Goal: Task Accomplishment & Management: Manage account settings

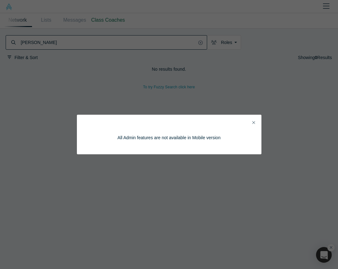
click at [253, 122] on icon "Close" at bounding box center [254, 122] width 3 height 4
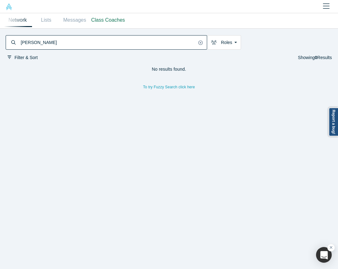
click at [10, 8] on img at bounding box center [9, 6] width 7 height 7
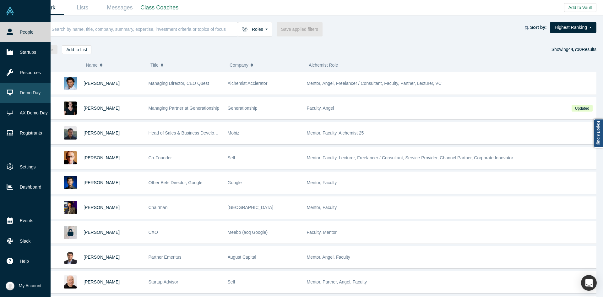
click at [28, 98] on link "Demo Day" at bounding box center [27, 93] width 55 height 20
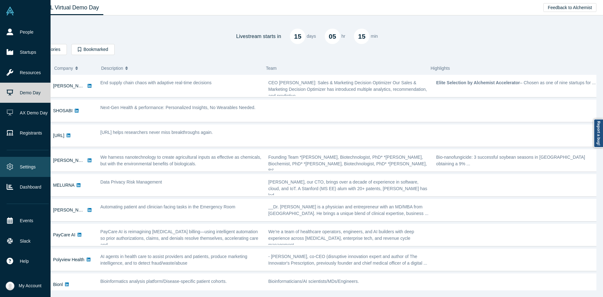
click at [32, 163] on link "Settings" at bounding box center [27, 167] width 55 height 20
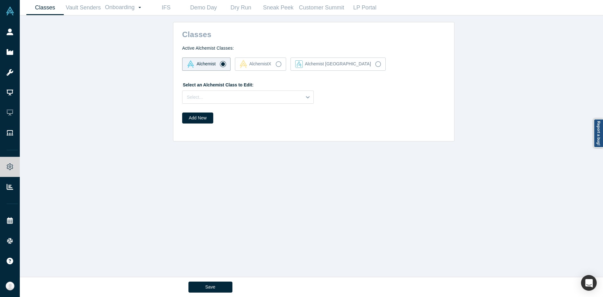
click at [210, 88] on label "Select an Alchemist Class to Edit:" at bounding box center [217, 83] width 71 height 9
click at [209, 91] on div "Select..." at bounding box center [248, 96] width 132 height 13
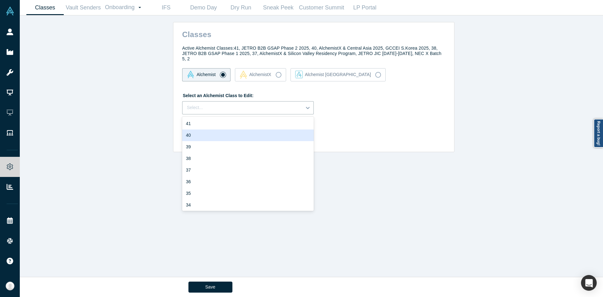
click at [204, 129] on div "40" at bounding box center [248, 135] width 132 height 12
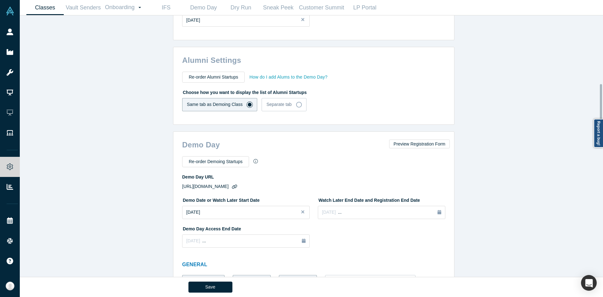
scroll to position [397, 0]
click at [280, 72] on button "How do I add Alums to the Demo Day?" at bounding box center [288, 76] width 79 height 9
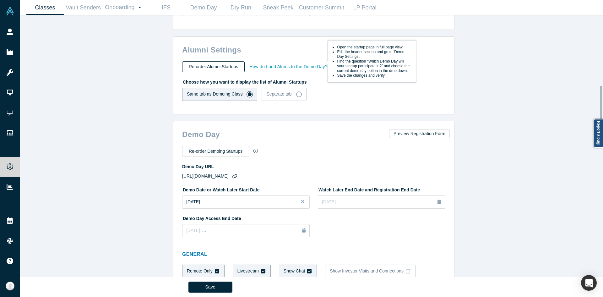
click at [219, 63] on button "Re-order Alumni Startups" at bounding box center [213, 66] width 63 height 11
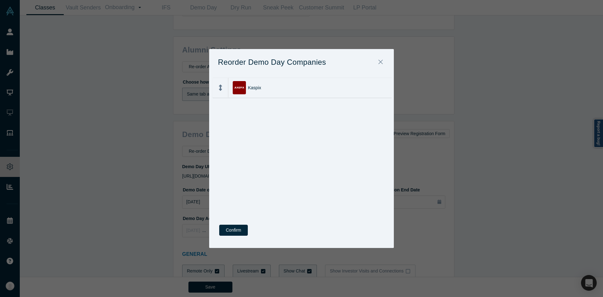
click at [224, 90] on div at bounding box center [220, 87] width 15 height 19
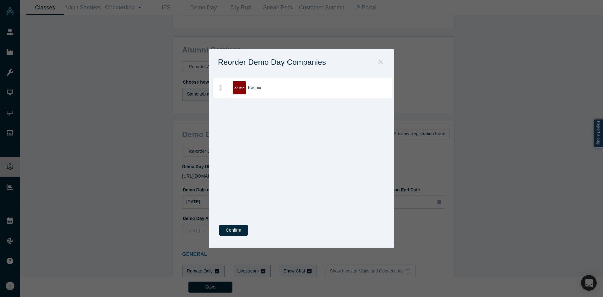
click at [338, 60] on icon "Close" at bounding box center [381, 61] width 4 height 7
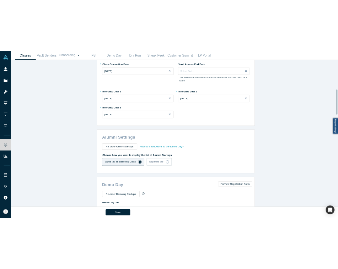
scroll to position [304, 0]
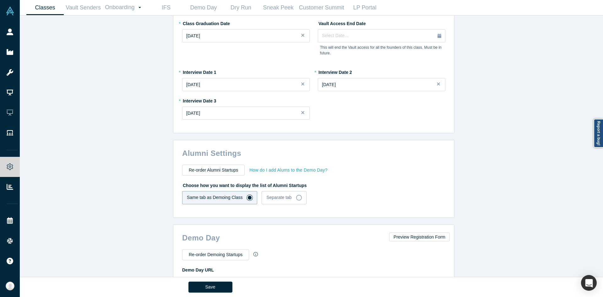
click at [298, 166] on button "How do I add Alums to the Demo Day?" at bounding box center [288, 170] width 79 height 9
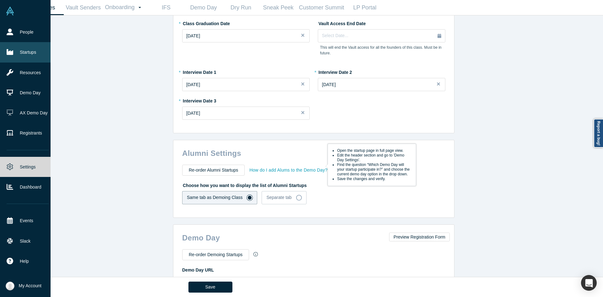
drag, startPoint x: 13, startPoint y: 32, endPoint x: 7, endPoint y: 50, distance: 18.7
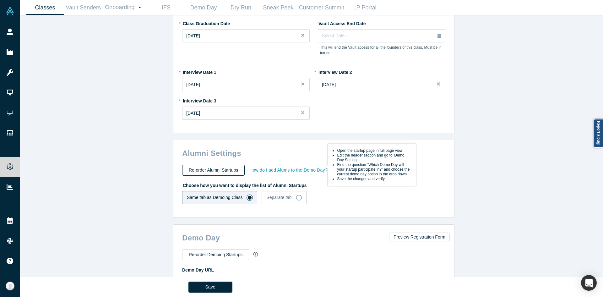
click at [233, 165] on button "Re-order Alumni Startups" at bounding box center [213, 170] width 63 height 11
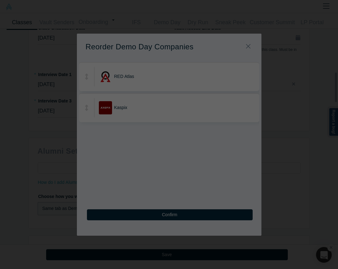
scroll to position [307, 0]
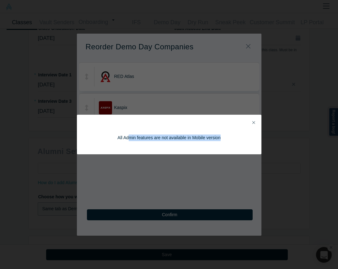
drag, startPoint x: 129, startPoint y: 161, endPoint x: 249, endPoint y: 124, distance: 125.5
click at [249, 124] on div "All Admin features are not available in Mobile version" at bounding box center [169, 134] width 338 height 269
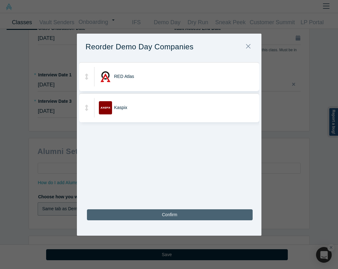
click at [171, 215] on button "Confirm" at bounding box center [170, 214] width 166 height 11
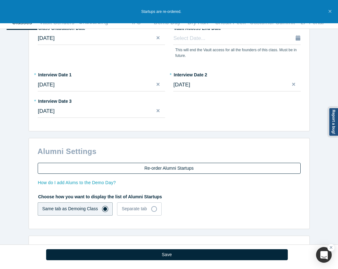
click at [80, 163] on button "Re-order Alumni Startups" at bounding box center [169, 168] width 263 height 11
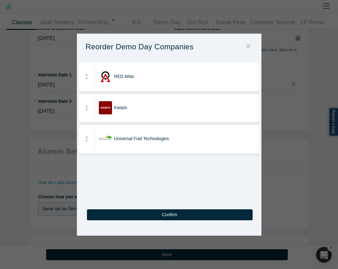
drag, startPoint x: 246, startPoint y: 45, endPoint x: 127, endPoint y: 89, distance: 126.8
click at [127, 89] on div "Reorder Demo Day Companies RED Atlas Kaspix Universal Fuel Technologies To pick…" at bounding box center [169, 135] width 185 height 202
click at [247, 45] on icon "Close" at bounding box center [248, 46] width 4 height 7
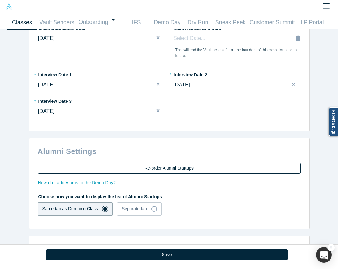
click at [150, 163] on button "Re-order Alumni Startups" at bounding box center [169, 168] width 263 height 11
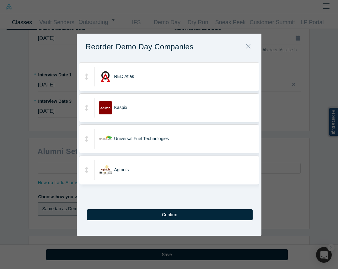
click at [246, 42] on button "Close" at bounding box center [248, 47] width 13 height 14
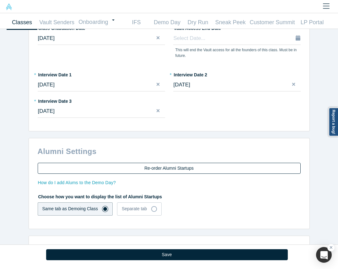
click at [148, 163] on button "Re-order Alumni Startups" at bounding box center [169, 168] width 263 height 11
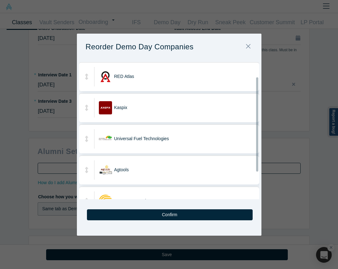
scroll to position [59, 0]
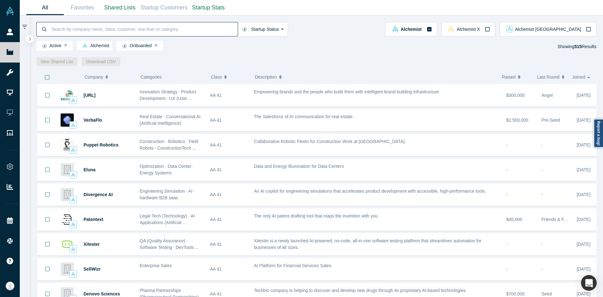
click at [152, 29] on input at bounding box center [144, 29] width 187 height 15
paste input "RED Atlas"
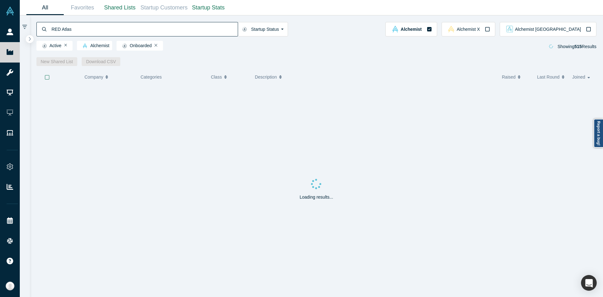
type input "RED Atlas"
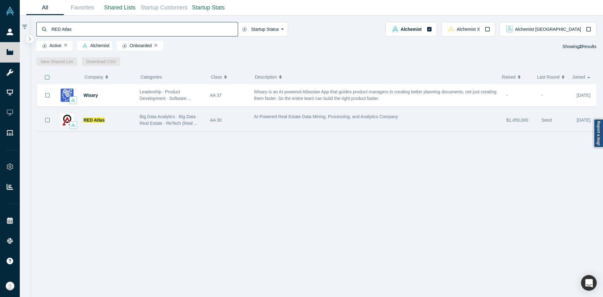
click at [191, 114] on div "Big Data Analytics · Big Data · Real Estate · ReTech (Real ..." at bounding box center [171, 120] width 70 height 20
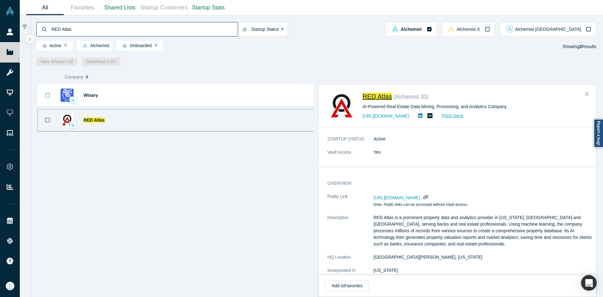
click at [380, 96] on span "RED Atlas" at bounding box center [378, 96] width 30 height 7
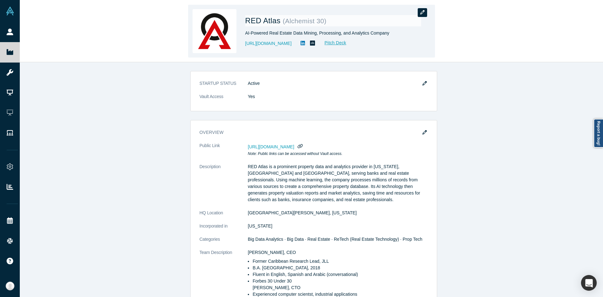
click at [425, 14] on button "button" at bounding box center [422, 12] width 9 height 9
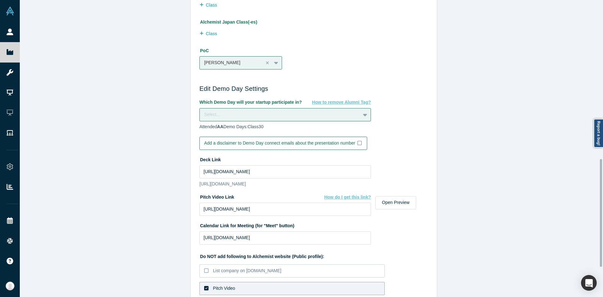
scroll to position [437, 0]
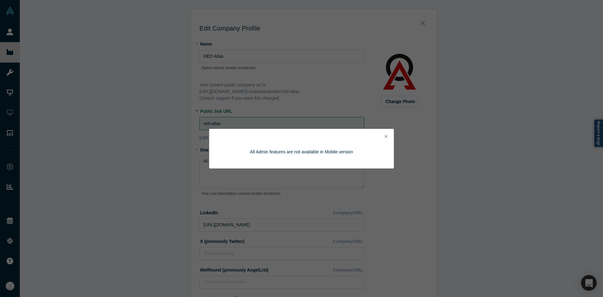
click at [385, 136] on icon "Close" at bounding box center [386, 136] width 3 height 4
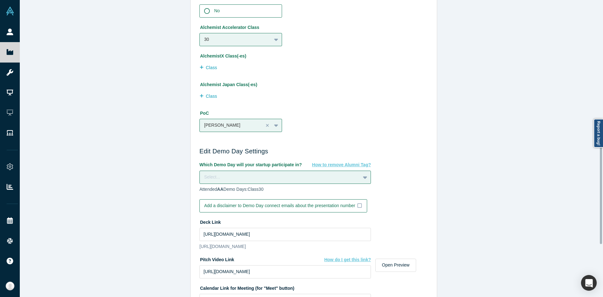
scroll to position [375, 0]
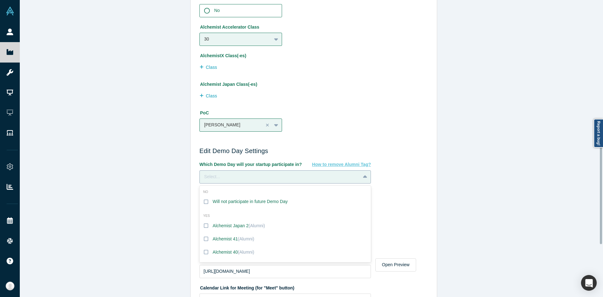
click at [211, 174] on div "Select..." at bounding box center [280, 176] width 152 height 7
click at [206, 253] on label "Alchemist 40 (Alumni)" at bounding box center [286, 251] width 172 height 13
click at [0, 0] on input "Alchemist 40 (Alumni)" at bounding box center [0, 0] width 0 height 0
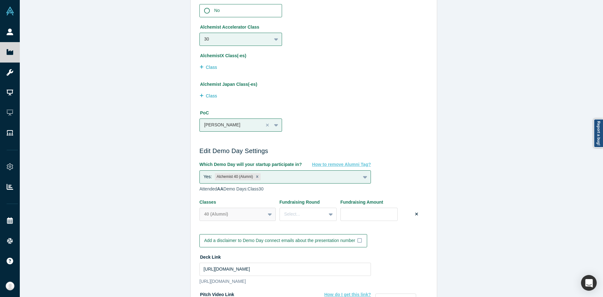
click at [164, 219] on div "Edit Company Profile * Name RED Atlas Name cannot contain emoticons Your curren…" at bounding box center [314, 151] width 588 height 302
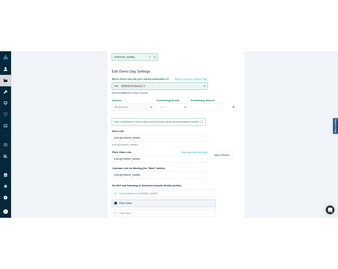
scroll to position [554, 0]
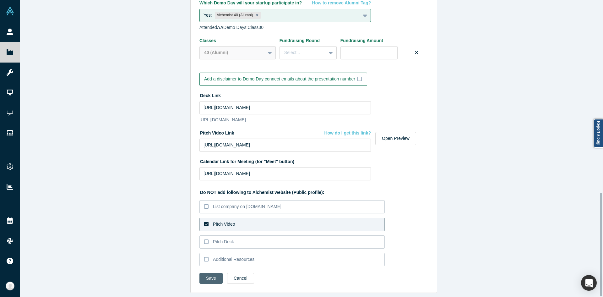
click at [200, 273] on button "Save" at bounding box center [211, 278] width 23 height 11
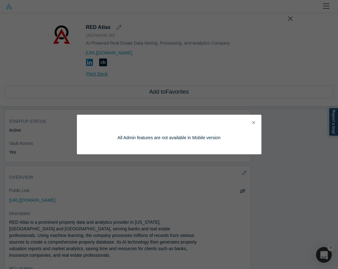
click at [253, 121] on icon "Close" at bounding box center [254, 122] width 3 height 4
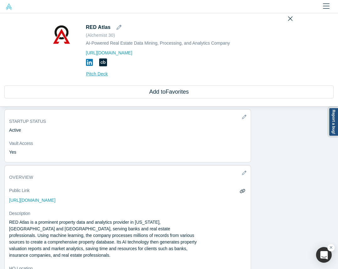
click at [8, 6] on img at bounding box center [9, 6] width 7 height 7
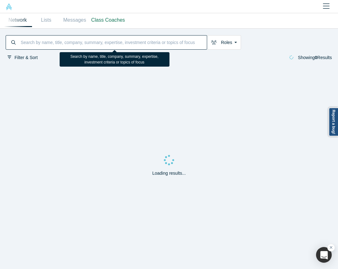
click at [40, 43] on input at bounding box center [113, 42] width 187 height 13
paste input "Universal Fuel Technologies"
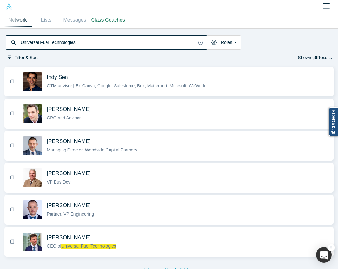
type input "Universal Fuel Technologies"
click at [9, 9] on img at bounding box center [9, 6] width 7 height 7
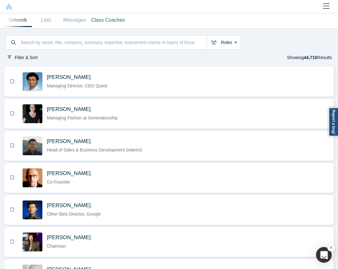
click at [324, 4] on icon "Close" at bounding box center [326, 5] width 7 height 5
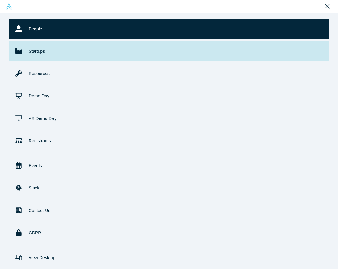
click at [71, 56] on link "Startups" at bounding box center [169, 51] width 321 height 20
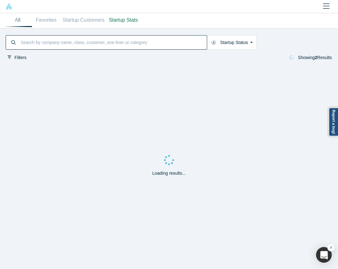
click at [62, 42] on input at bounding box center [113, 42] width 187 height 13
paste input "Universal Fuel Technologies"
click at [62, 42] on input "Universal Fuel Technologies" at bounding box center [108, 42] width 177 height 13
type input "Universal Fuel Technologies"
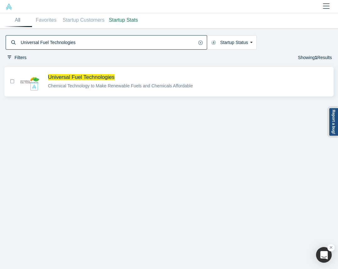
click at [143, 76] on span "Universal Fuel Technologies" at bounding box center [188, 77] width 281 height 7
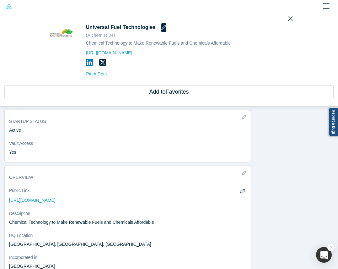
click at [161, 27] on icon "button" at bounding box center [163, 27] width 5 height 5
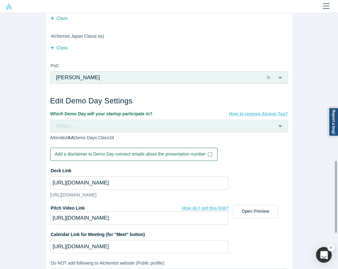
scroll to position [505, 0]
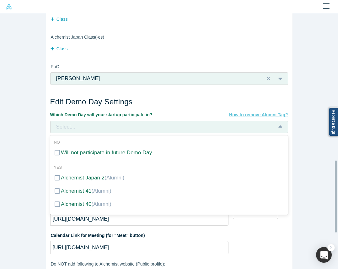
click at [146, 125] on div "Select..." at bounding box center [162, 127] width 212 height 8
click at [95, 203] on span "(Alumni)" at bounding box center [101, 204] width 20 height 6
click at [0, 0] on input "Alchemist 40 (Alumni)" at bounding box center [0, 0] width 0 height 0
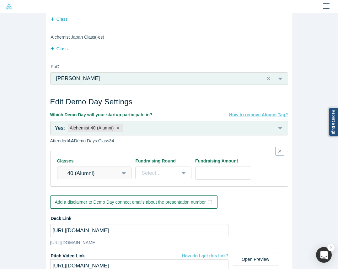
click at [11, 167] on div "Edit Company Profile * Name Universal Fuel Technologies Name cannot contain emo…" at bounding box center [169, 141] width 338 height 256
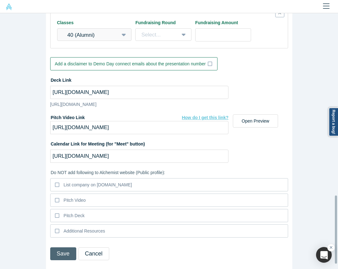
click at [65, 247] on button "Save" at bounding box center [63, 253] width 26 height 13
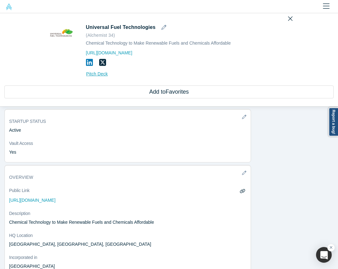
click at [121, 10] on div at bounding box center [169, 6] width 338 height 13
click at [9, 14] on div "Universal Fuel Technologies ( Alchemist 34 ) Chemical Technology to Make Renewa…" at bounding box center [169, 59] width 338 height 93
click at [9, 7] on img at bounding box center [9, 6] width 7 height 7
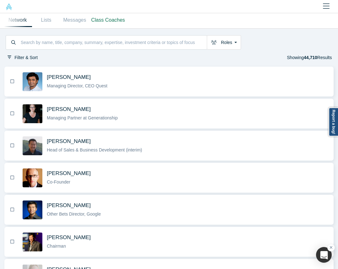
click at [327, 7] on icon "Close" at bounding box center [326, 5] width 7 height 5
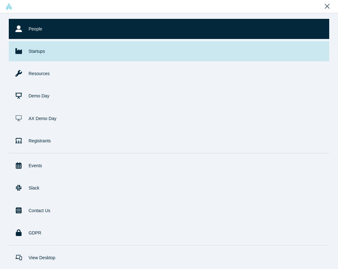
click at [162, 47] on link "Startups" at bounding box center [169, 51] width 321 height 20
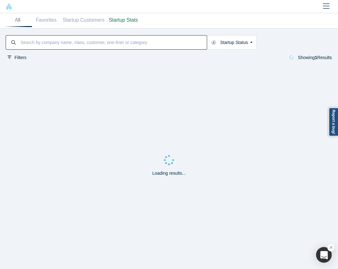
click at [118, 40] on input at bounding box center [113, 42] width 187 height 13
paste input "Agtools Inc"
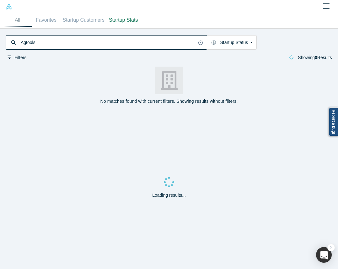
type input "Agtools"
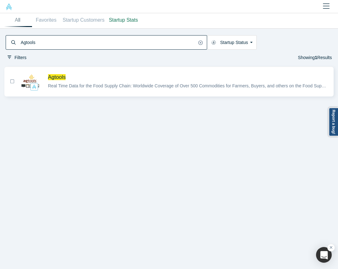
drag, startPoint x: 64, startPoint y: 73, endPoint x: 54, endPoint y: 89, distance: 19.1
click at [54, 88] on span "Real Time Data for the Food Supply Chain: Worldwide Coverage of Over 500 Commod…" at bounding box center [194, 85] width 292 height 5
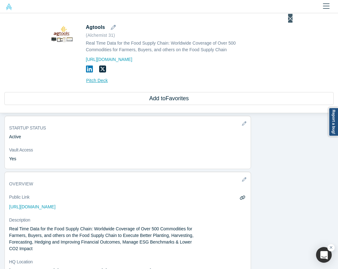
click at [289, 19] on icon "Close" at bounding box center [290, 18] width 4 height 7
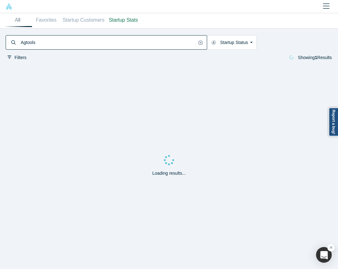
click at [166, 47] on input "Agtools" at bounding box center [108, 42] width 177 height 13
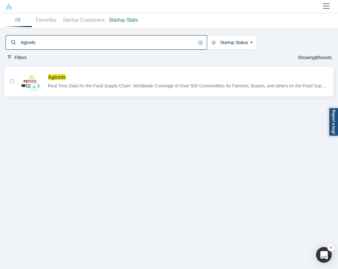
click at [165, 68] on button "Agtools Real Time Data for the Food Supply Chain: Worldwide Coverage of Over 50…" at bounding box center [169, 81] width 326 height 29
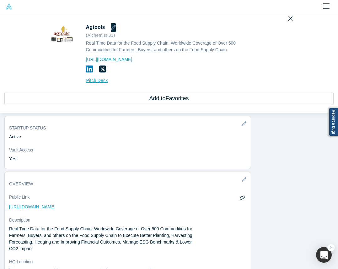
click at [111, 26] on icon "button" at bounding box center [113, 27] width 5 height 5
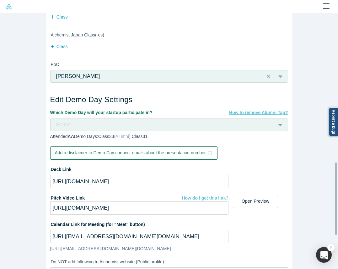
scroll to position [507, 0]
click at [108, 122] on div "Select..." at bounding box center [162, 125] width 212 height 8
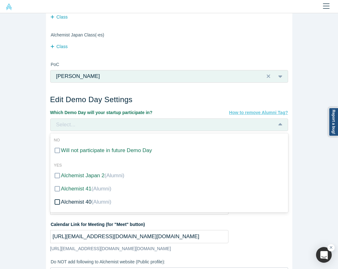
click at [91, 199] on span "(Alumni)" at bounding box center [101, 202] width 20 height 6
click at [0, 0] on input "Alchemist 40 (Alumni)" at bounding box center [0, 0] width 0 height 0
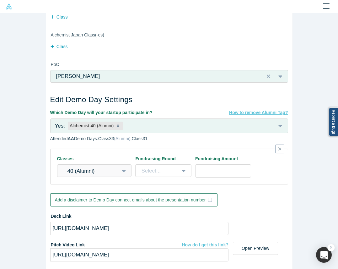
click at [33, 181] on div "Edit Company Profile * Name Agtools Name cannot contain emoticons Your current …" at bounding box center [169, 141] width 338 height 256
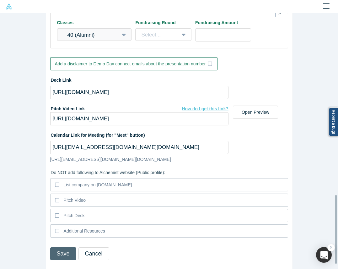
click at [54, 247] on button "Save" at bounding box center [63, 253] width 26 height 13
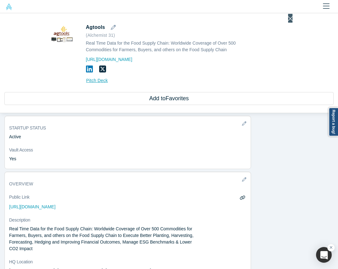
click at [288, 19] on icon "Close" at bounding box center [290, 18] width 4 height 7
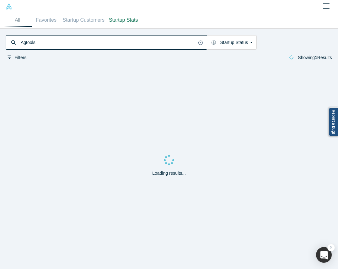
click at [181, 40] on input "Agtools" at bounding box center [108, 42] width 177 height 13
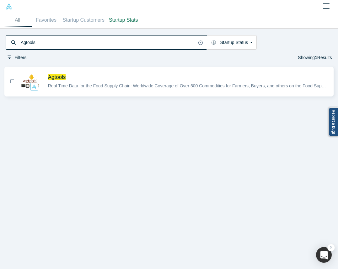
paste input "Operant"
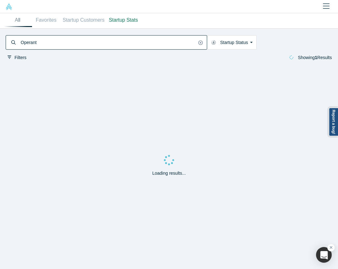
type input "Operant"
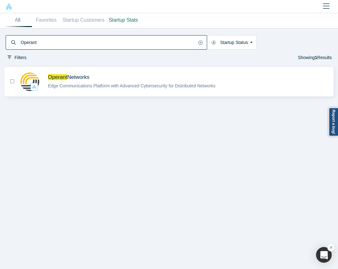
click at [107, 72] on div "Operant Networks Edge Communications Platform with Advanced Cybersecurity for D…" at bounding box center [188, 82] width 287 height 20
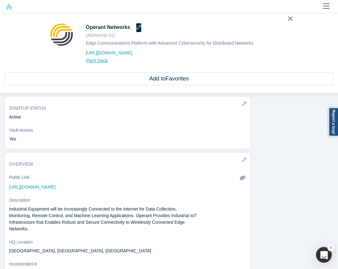
click at [136, 25] on button "button" at bounding box center [138, 27] width 5 height 9
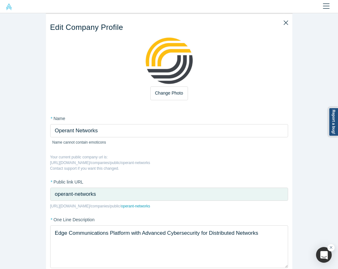
click at [133, 25] on h3 "Edit Company Profile" at bounding box center [169, 27] width 238 height 9
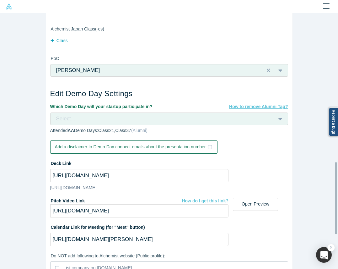
scroll to position [513, 0]
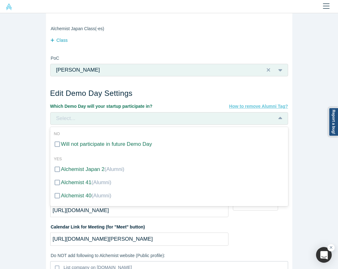
click at [166, 118] on div "Select..." at bounding box center [162, 118] width 212 height 8
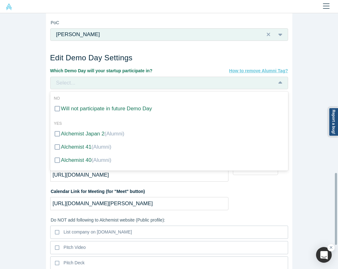
scroll to position [550, 0]
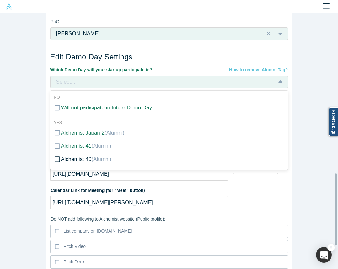
click at [94, 158] on span "(Alumni)" at bounding box center [101, 159] width 20 height 6
click at [0, 0] on input "Alchemist 40 (Alumni)" at bounding box center [0, 0] width 0 height 0
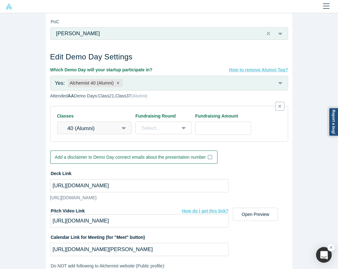
click at [38, 158] on div "Edit Company Profile * Name Operant Networks Name cannot contain emoticons Your…" at bounding box center [169, 141] width 338 height 256
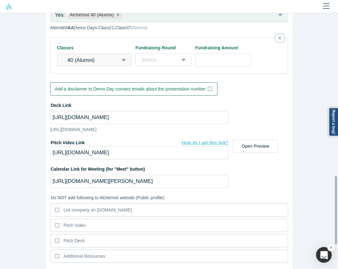
scroll to position [659, 0]
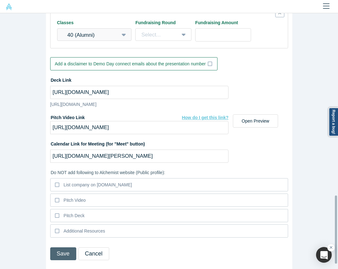
click at [50, 247] on button "Save" at bounding box center [63, 253] width 26 height 13
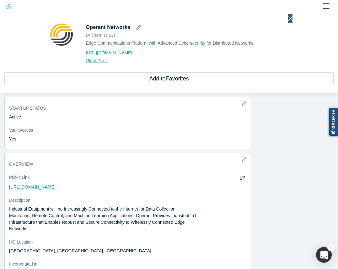
click at [289, 20] on icon "Close" at bounding box center [290, 18] width 4 height 7
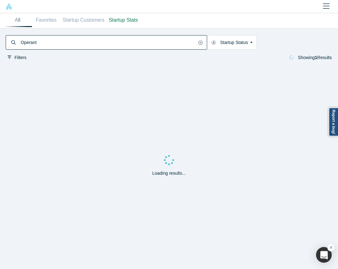
click at [110, 42] on input "Operant" at bounding box center [108, 42] width 177 height 13
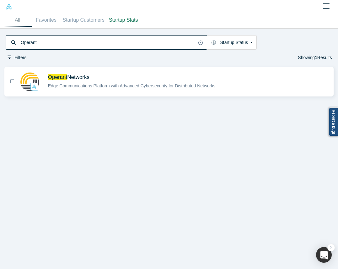
paste input "Laundris Autonomous Inventory Management Platform"
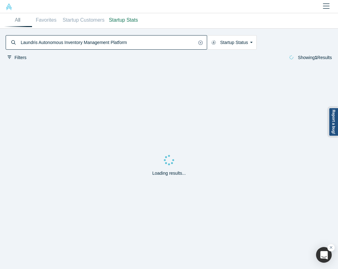
click at [115, 9] on div at bounding box center [169, 6] width 338 height 13
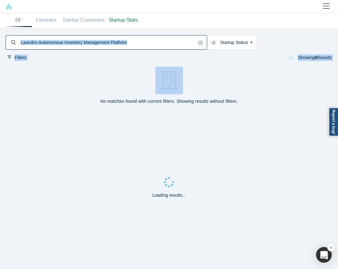
drag, startPoint x: 78, startPoint y: 89, endPoint x: 117, endPoint y: 40, distance: 62.0
click at [117, 40] on main "All Favorites Startup Customers Startup Stats Laundris Autonomous Inventory Man…" at bounding box center [169, 141] width 338 height 256
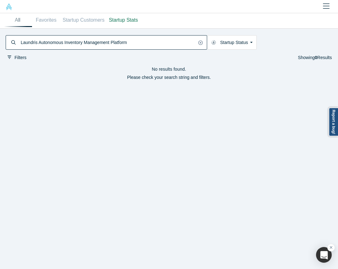
click at [117, 40] on input "Laundris Autonomous Inventory Management Platform" at bounding box center [108, 42] width 177 height 13
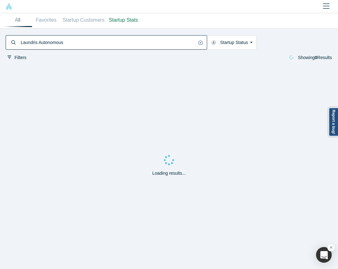
type input "Laundris Autonomous"
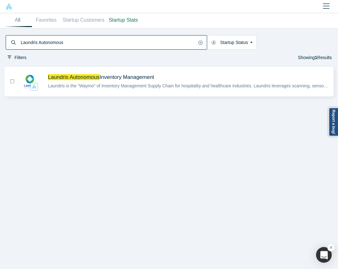
click at [143, 97] on div "Laundris Autonomous Inventory Management Laundris is the “Waymo” of Inventory M…" at bounding box center [169, 85] width 338 height 36
click at [143, 90] on div "Laundris Autonomous Inventory Management Laundris is the “Waymo” of Inventory M…" at bounding box center [188, 82] width 287 height 20
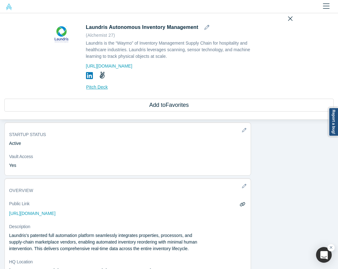
click at [197, 27] on h1 "Laundris Autonomous Inventory Management ( Alchemist 27 )" at bounding box center [174, 30] width 176 height 15
click at [205, 26] on icon "button" at bounding box center [207, 27] width 5 height 5
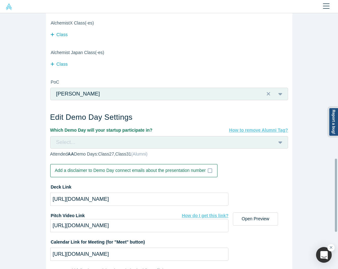
scroll to position [490, 0]
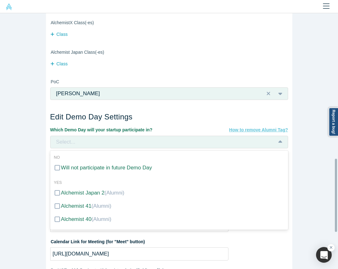
click at [148, 143] on div "Select..." at bounding box center [162, 142] width 212 height 8
click at [91, 219] on span "(Alumni)" at bounding box center [101, 219] width 20 height 6
click at [0, 0] on input "Alchemist 40 (Alumni)" at bounding box center [0, 0] width 0 height 0
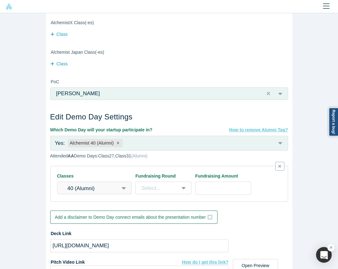
click at [25, 200] on div "Edit Company Profile * Name Laundris Autonomous Inventory Management Name canno…" at bounding box center [169, 141] width 338 height 256
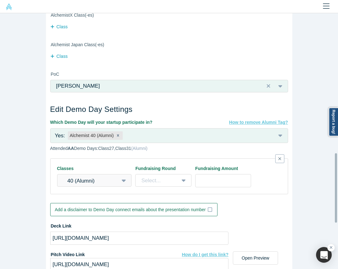
scroll to position [643, 0]
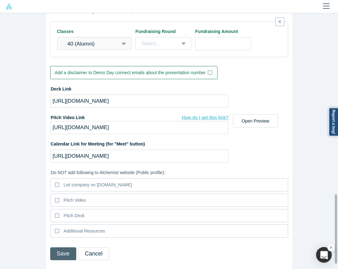
click at [58, 247] on button "Save" at bounding box center [63, 253] width 26 height 13
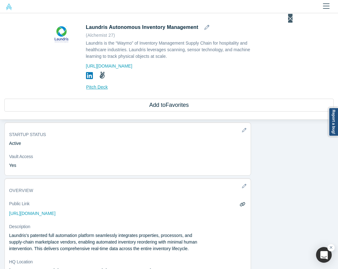
click at [288, 15] on icon "Close" at bounding box center [290, 18] width 4 height 7
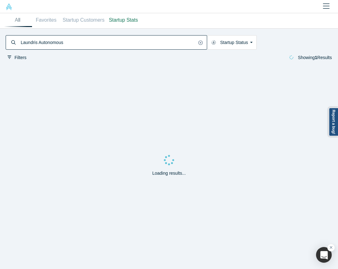
click at [164, 38] on input "Laundris Autonomous" at bounding box center [108, 42] width 177 height 13
click at [168, 5] on div at bounding box center [169, 6] width 338 height 13
click at [54, 43] on input "DSALTA" at bounding box center [108, 42] width 177 height 13
click at [20, 41] on input "DSALTA" at bounding box center [108, 42] width 177 height 13
click at [134, 41] on input "DSALTA" at bounding box center [108, 42] width 177 height 13
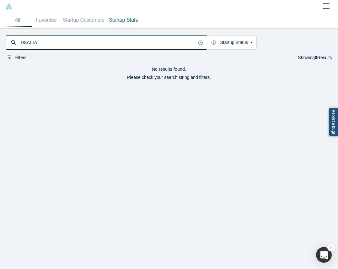
paste input "[PERSON_NAME][EMAIL_ADDRESS][DOMAIN_NAME]"
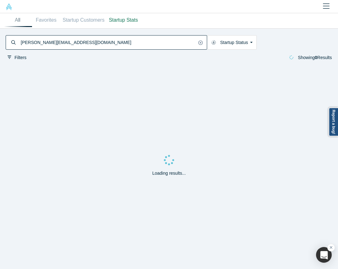
click at [132, 30] on div "[PERSON_NAME][EMAIL_ADDRESS][DOMAIN_NAME] Startup Status Is Onboarded Active Sh…" at bounding box center [169, 47] width 338 height 36
click at [66, 42] on input "[PERSON_NAME][EMAIL_ADDRESS][DOMAIN_NAME]" at bounding box center [108, 42] width 177 height 13
click at [102, 45] on input "[PERSON_NAME][EMAIL_ADDRESS][DOMAIN_NAME]" at bounding box center [108, 42] width 177 height 13
paste input "[PERSON_NAME]"
click at [102, 43] on input "[PERSON_NAME]" at bounding box center [108, 42] width 177 height 13
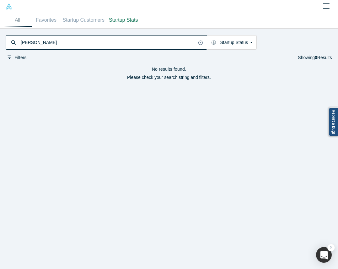
click at [29, 41] on input "[PERSON_NAME]" at bounding box center [108, 42] width 177 height 13
click at [134, 48] on input "Ozdoruk" at bounding box center [108, 42] width 177 height 13
click at [32, 42] on input "Ozdoruk" at bounding box center [108, 42] width 177 height 13
type input "[PERSON_NAME]"
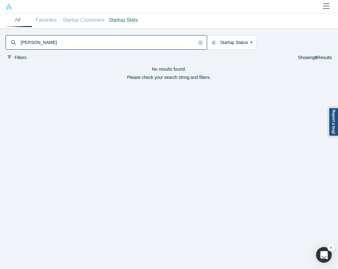
click at [183, 162] on div "No results found. Please check your search string and filters." at bounding box center [169, 166] width 338 height 205
click at [70, 38] on input "[PERSON_NAME]" at bounding box center [108, 42] width 177 height 13
click at [8, 7] on img at bounding box center [9, 6] width 7 height 7
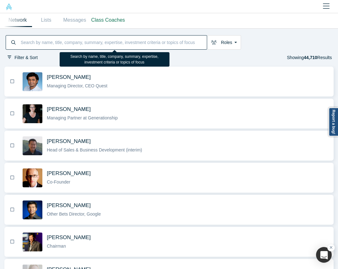
click at [105, 41] on input at bounding box center [113, 42] width 187 height 13
paste input "[PERSON_NAME]"
type input "[PERSON_NAME]"
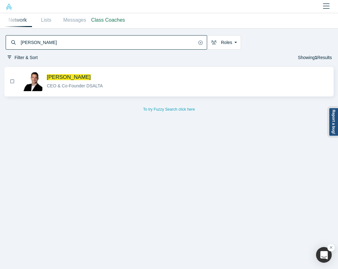
click at [129, 76] on span "[PERSON_NAME]" at bounding box center [188, 77] width 282 height 7
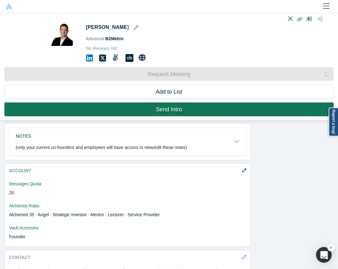
click at [132, 38] on div "Advisor at B2Metric" at bounding box center [174, 39] width 176 height 7
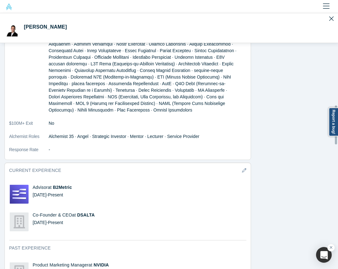
scroll to position [592, 0]
click at [89, 212] on span "DSALTA" at bounding box center [86, 214] width 18 height 5
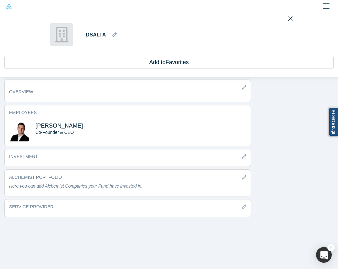
click at [113, 32] on h1 "DSALTA" at bounding box center [174, 35] width 176 height 9
click at [107, 32] on h1 "DSALTA" at bounding box center [174, 35] width 176 height 9
click at [112, 33] on icon "button" at bounding box center [114, 34] width 5 height 5
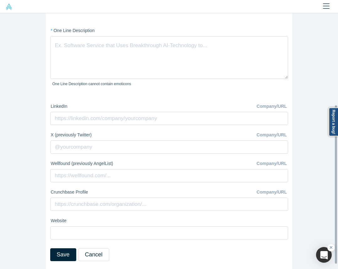
scroll to position [142, 0]
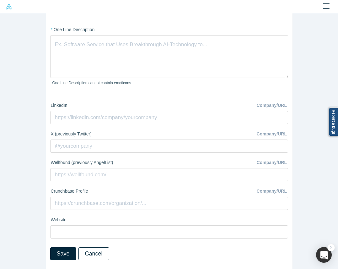
click at [89, 247] on button "Cancel" at bounding box center [94, 253] width 31 height 13
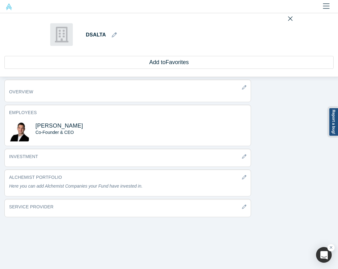
click at [156, 239] on div "DSALTA Add to Favorites DSALTA overview Employees [PERSON_NAME] Co-Founder & CE…" at bounding box center [169, 141] width 338 height 256
